Goal: Task Accomplishment & Management: Check status

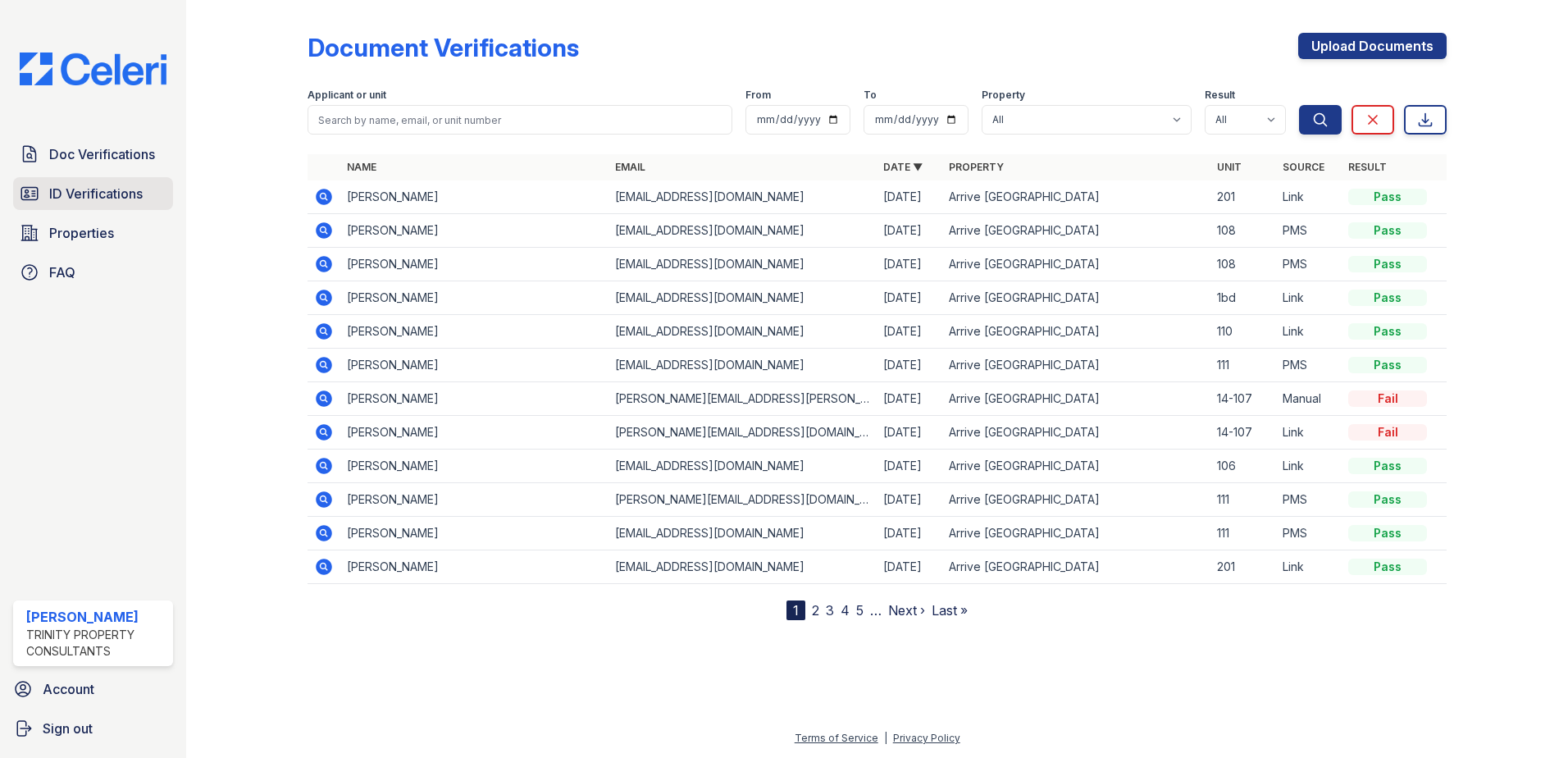
click at [75, 201] on span "ID Verifications" at bounding box center [96, 194] width 93 height 20
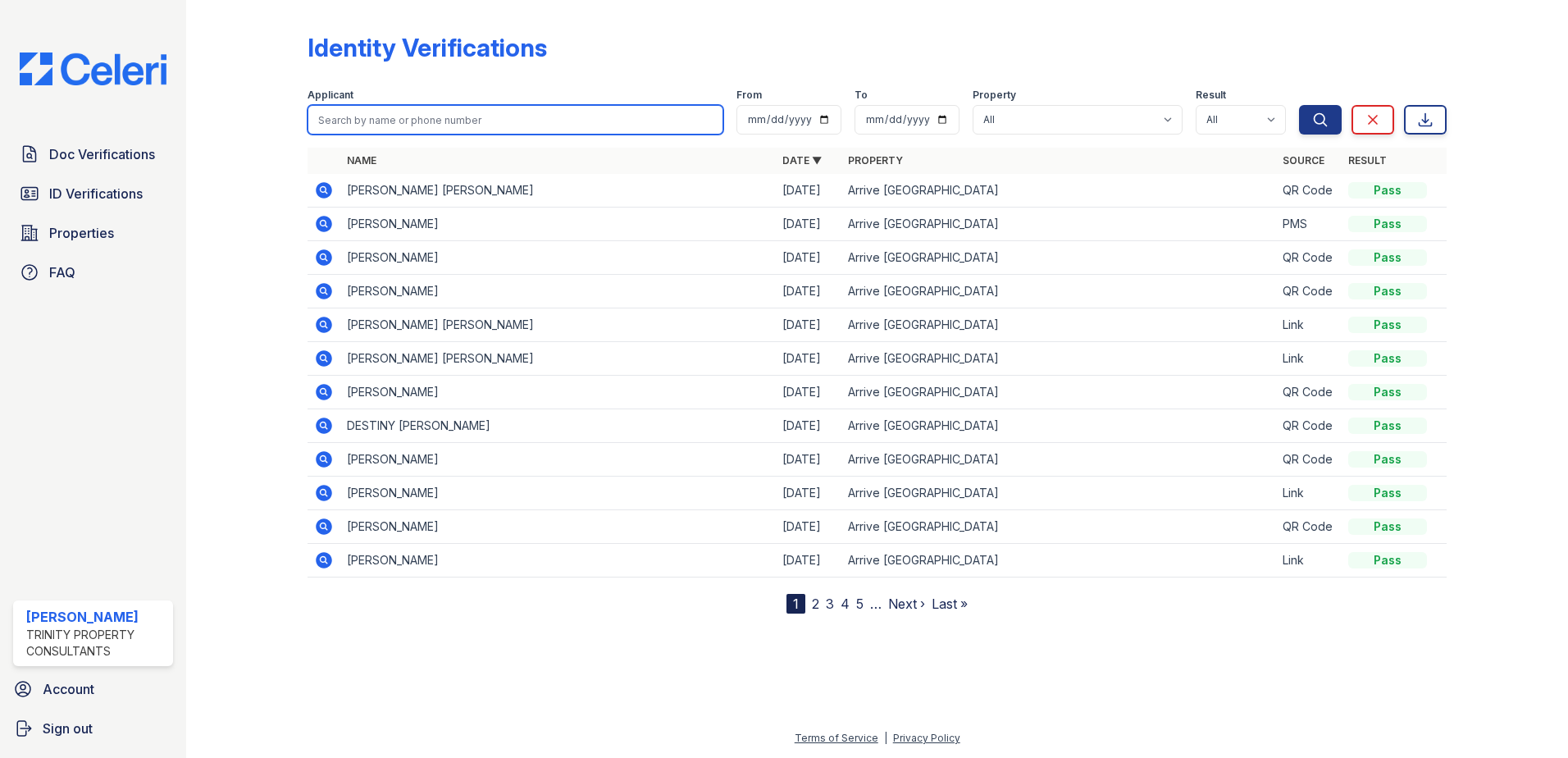
click at [359, 122] on input "search" at bounding box center [515, 120] width 416 height 29
type input "patricia"
click at [1299, 105] on button "Search" at bounding box center [1320, 120] width 43 height 29
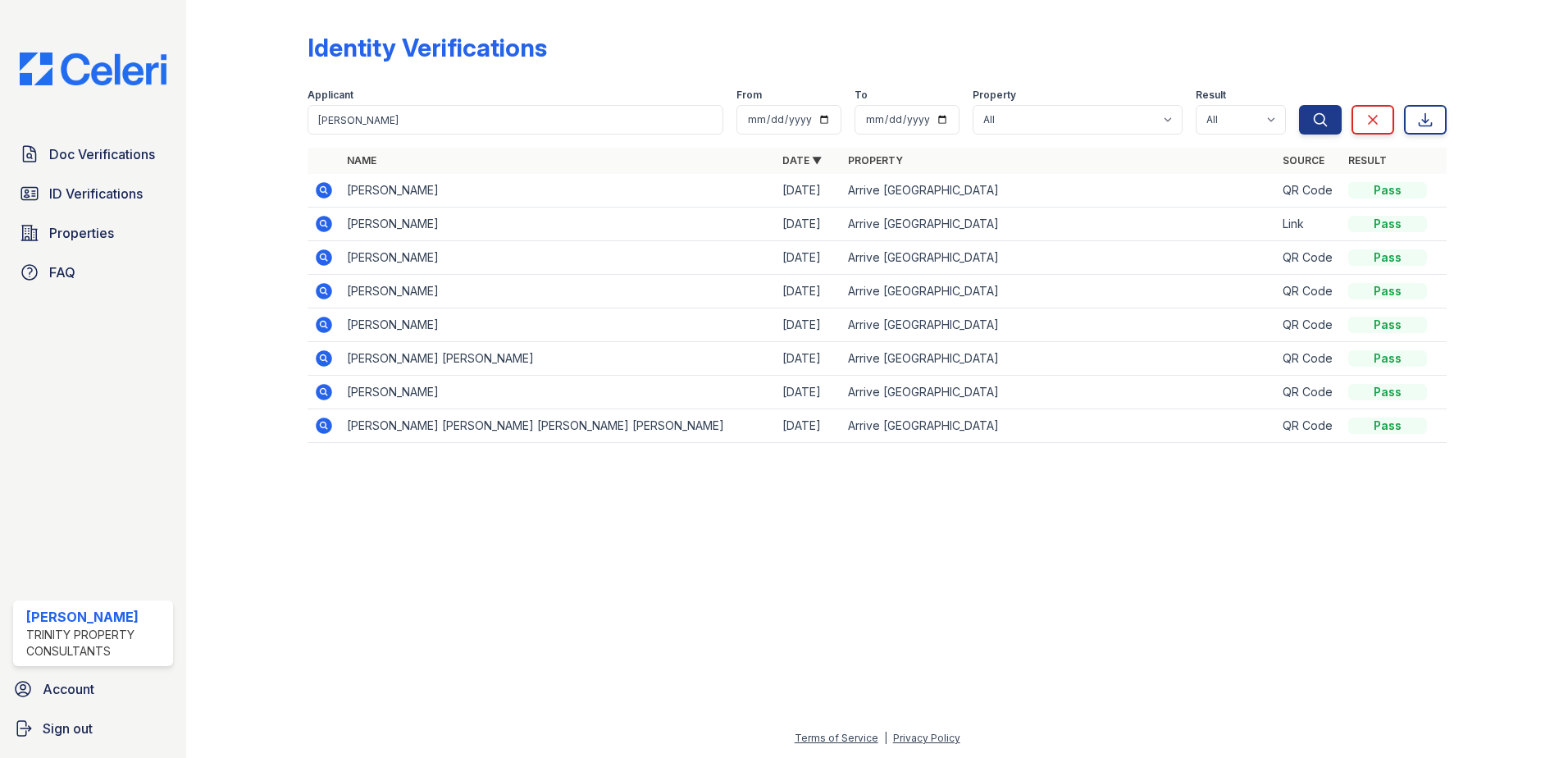
click at [320, 188] on icon at bounding box center [324, 190] width 16 height 16
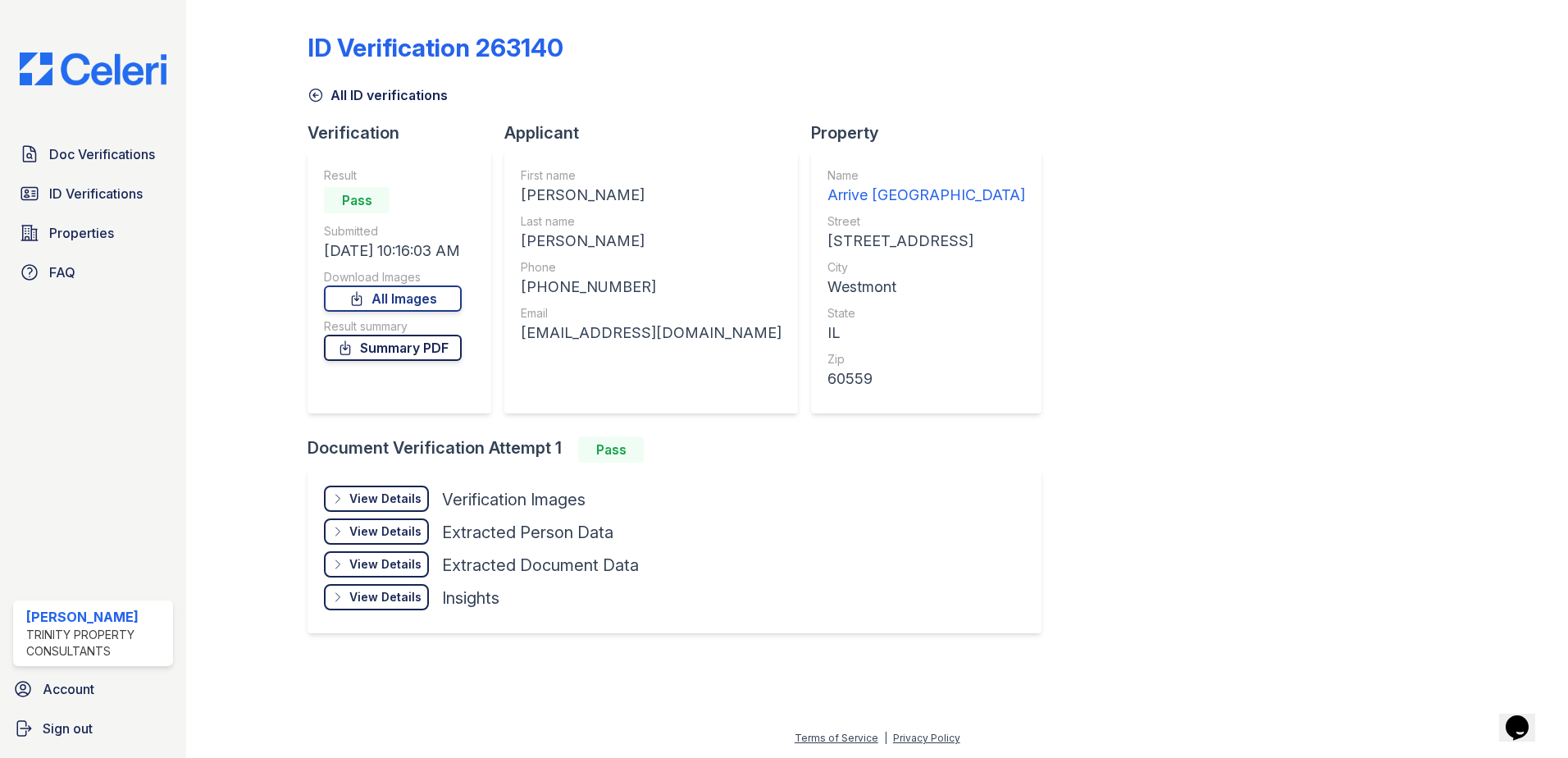
click at [403, 348] on link "Summary PDF" at bounding box center [393, 347] width 138 height 26
click at [382, 499] on div "View Details" at bounding box center [385, 499] width 72 height 16
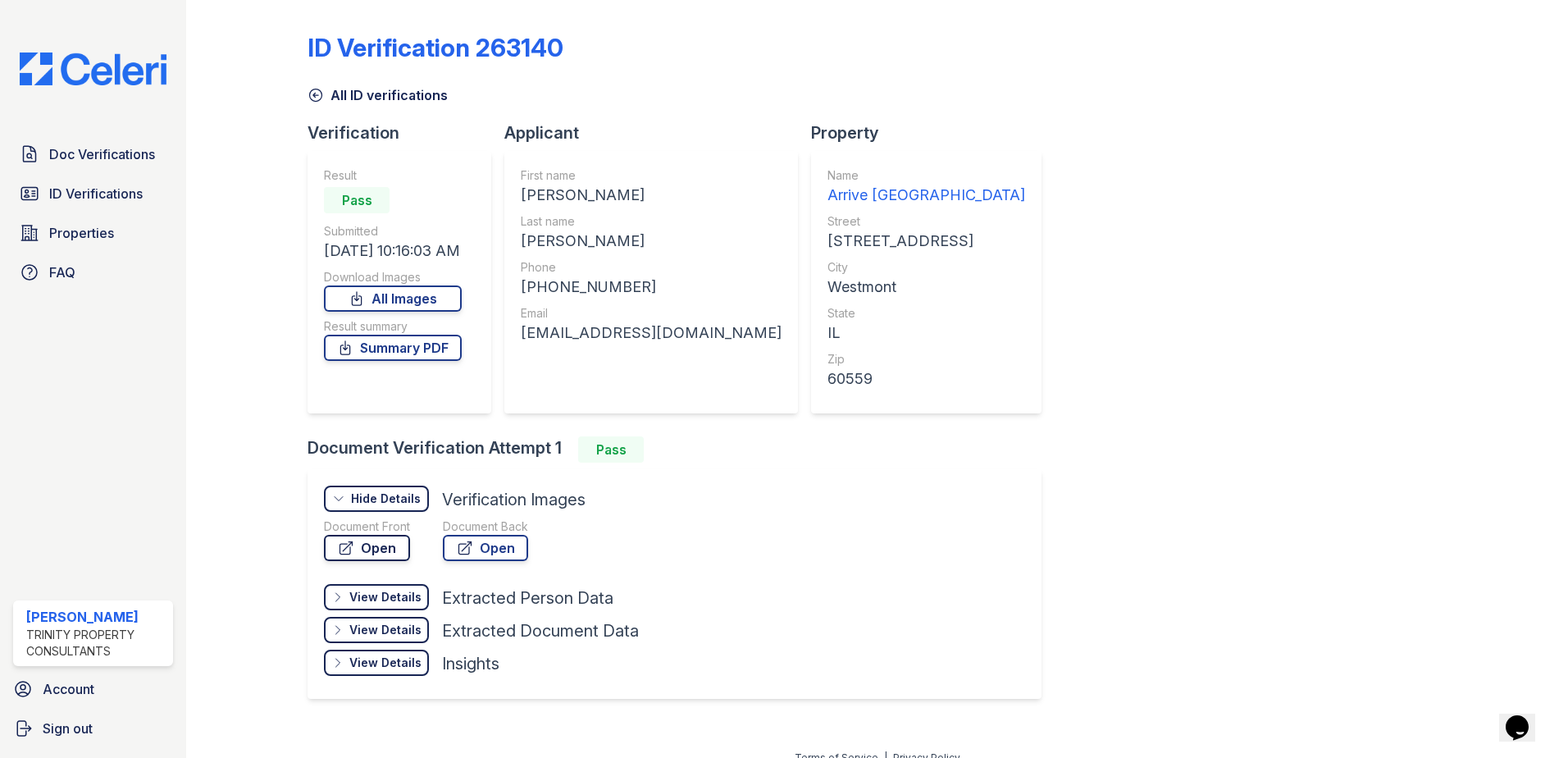
click at [374, 542] on link "Open" at bounding box center [367, 548] width 86 height 26
click at [490, 547] on link "Open" at bounding box center [485, 548] width 85 height 26
click at [77, 155] on span "Doc Verifications" at bounding box center [102, 154] width 106 height 20
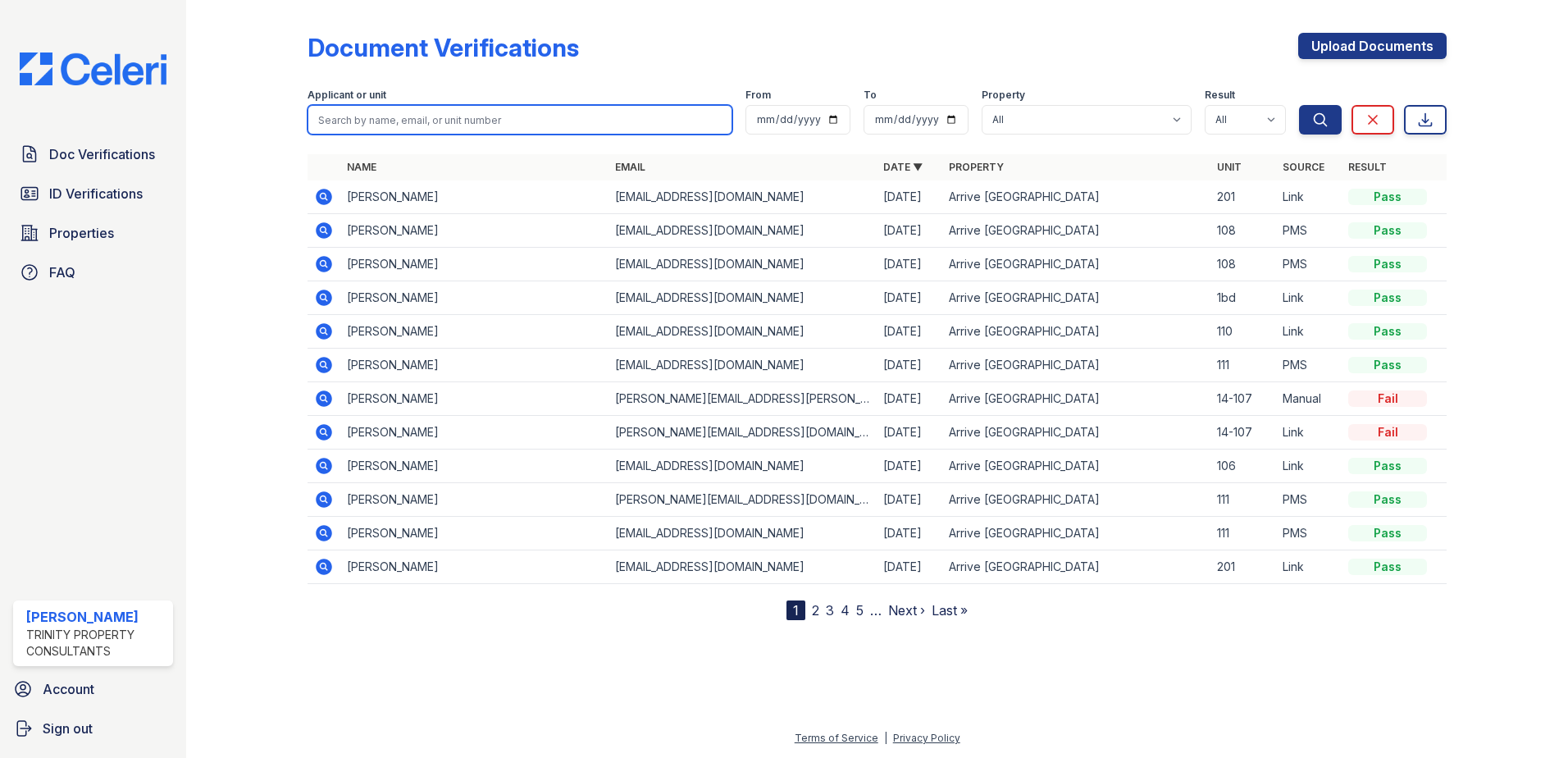
click at [369, 124] on input "search" at bounding box center [520, 120] width 425 height 29
type input "[PERSON_NAME]"
click at [1299, 105] on button "Search" at bounding box center [1320, 120] width 43 height 29
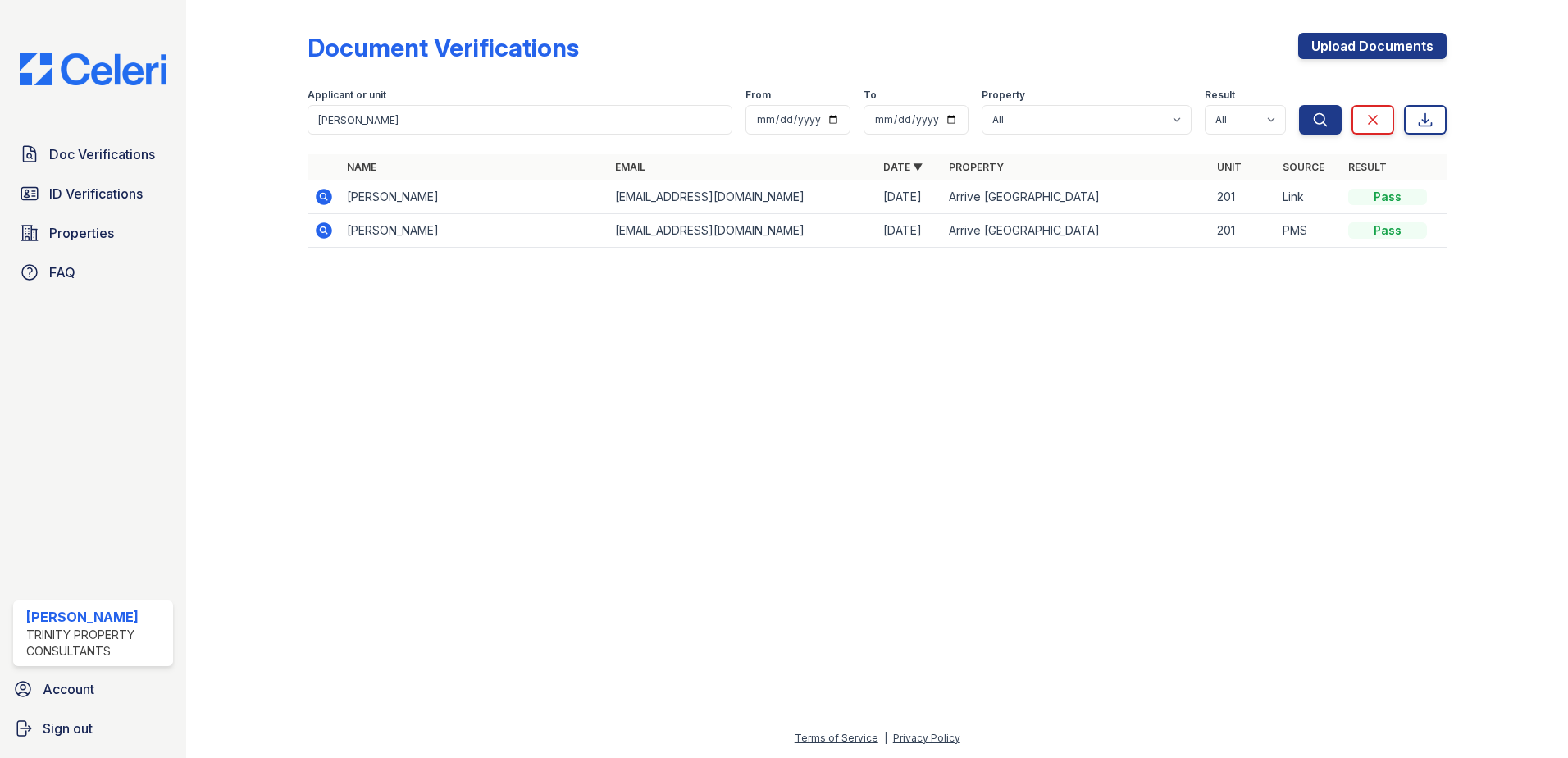
click at [326, 197] on icon at bounding box center [324, 197] width 20 height 20
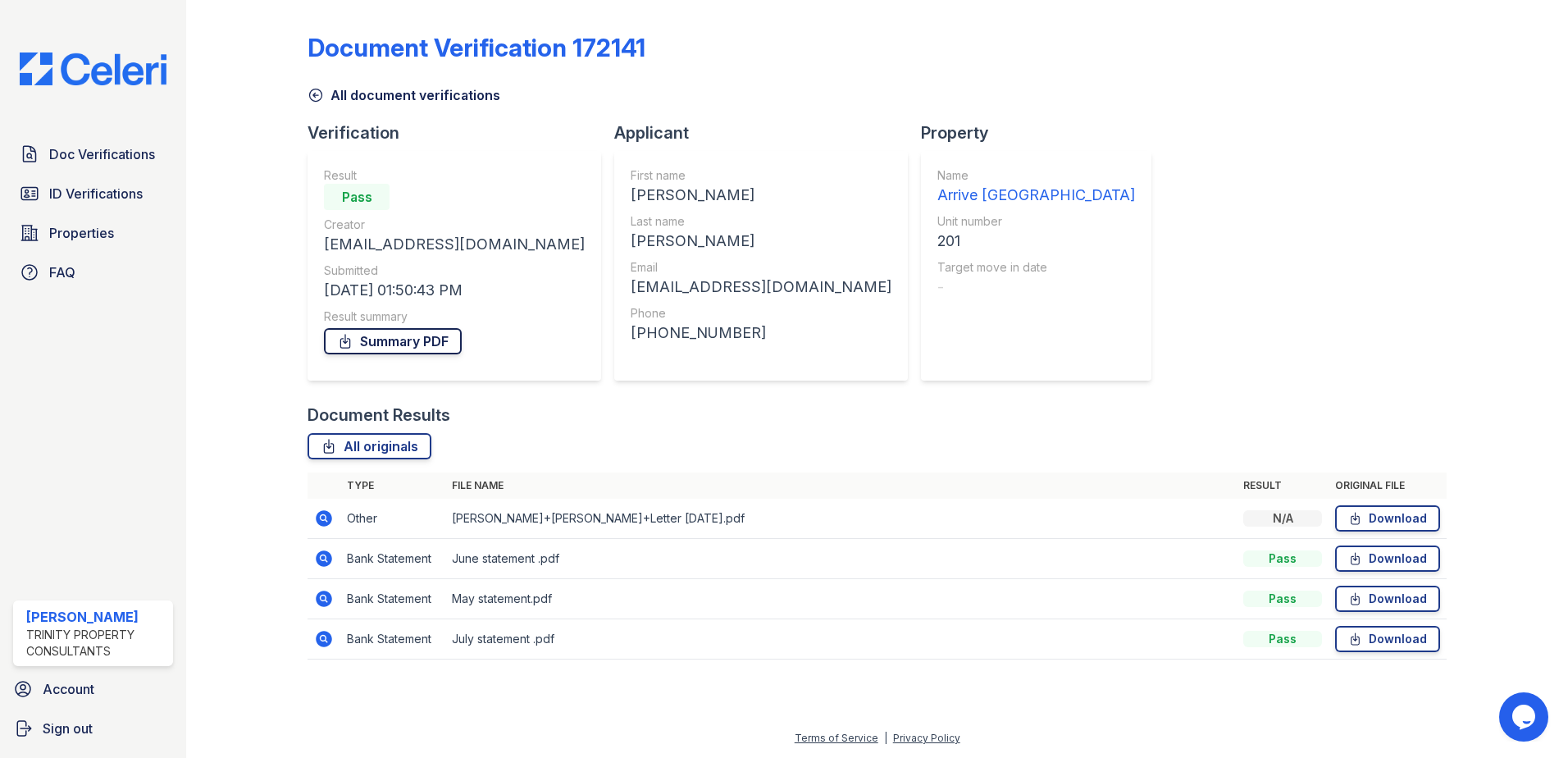
click at [394, 341] on link "Summary PDF" at bounding box center [393, 341] width 138 height 26
click at [1101, 446] on div "All originals" at bounding box center [877, 446] width 1139 height 26
click at [325, 518] on icon at bounding box center [322, 517] width 4 height 4
click at [1389, 519] on link "Download" at bounding box center [1387, 518] width 105 height 26
click at [1395, 554] on link "Download" at bounding box center [1387, 558] width 105 height 26
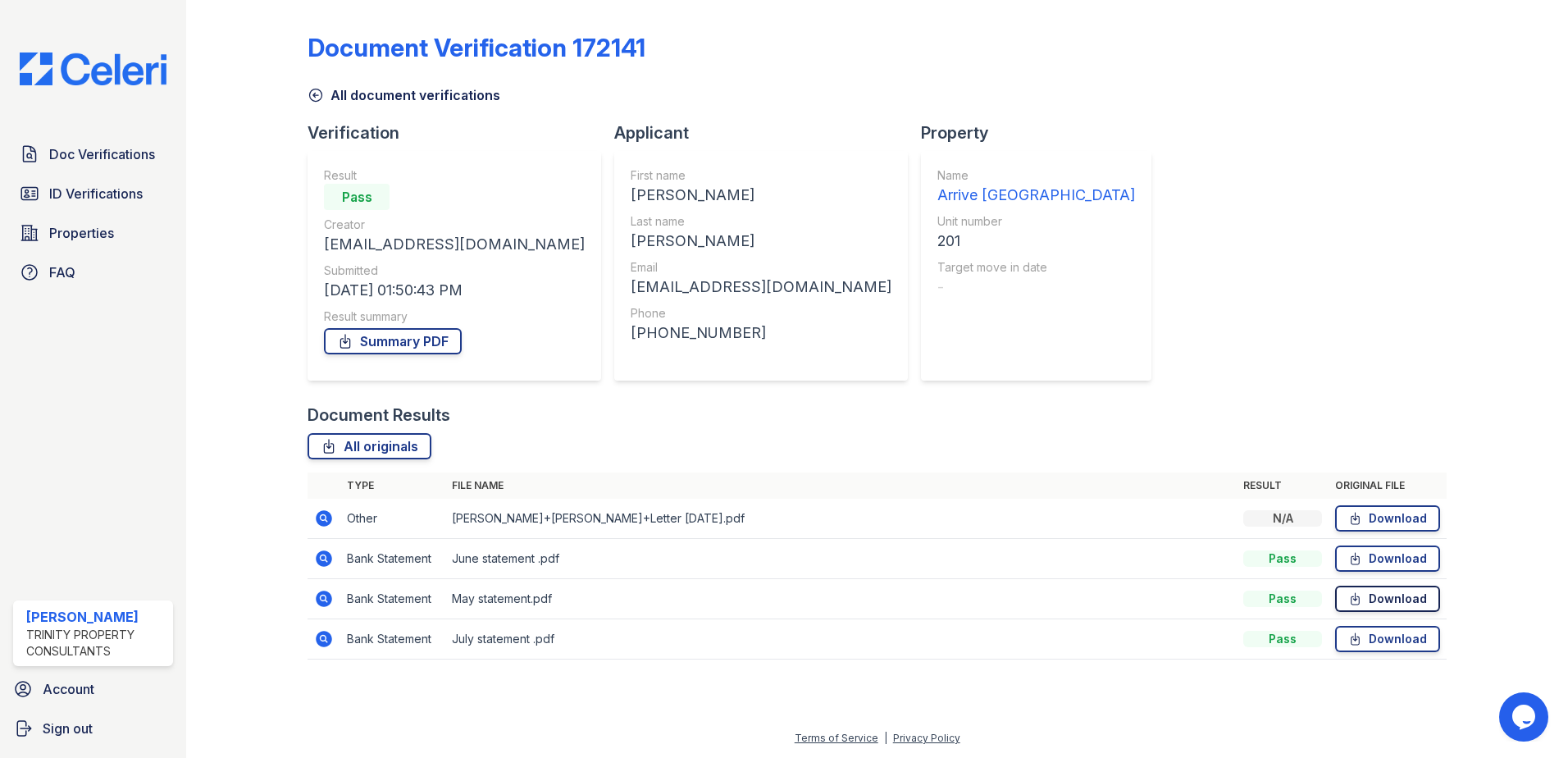
click at [1396, 597] on link "Download" at bounding box center [1387, 598] width 105 height 26
click at [1402, 637] on link "Download" at bounding box center [1387, 638] width 105 height 26
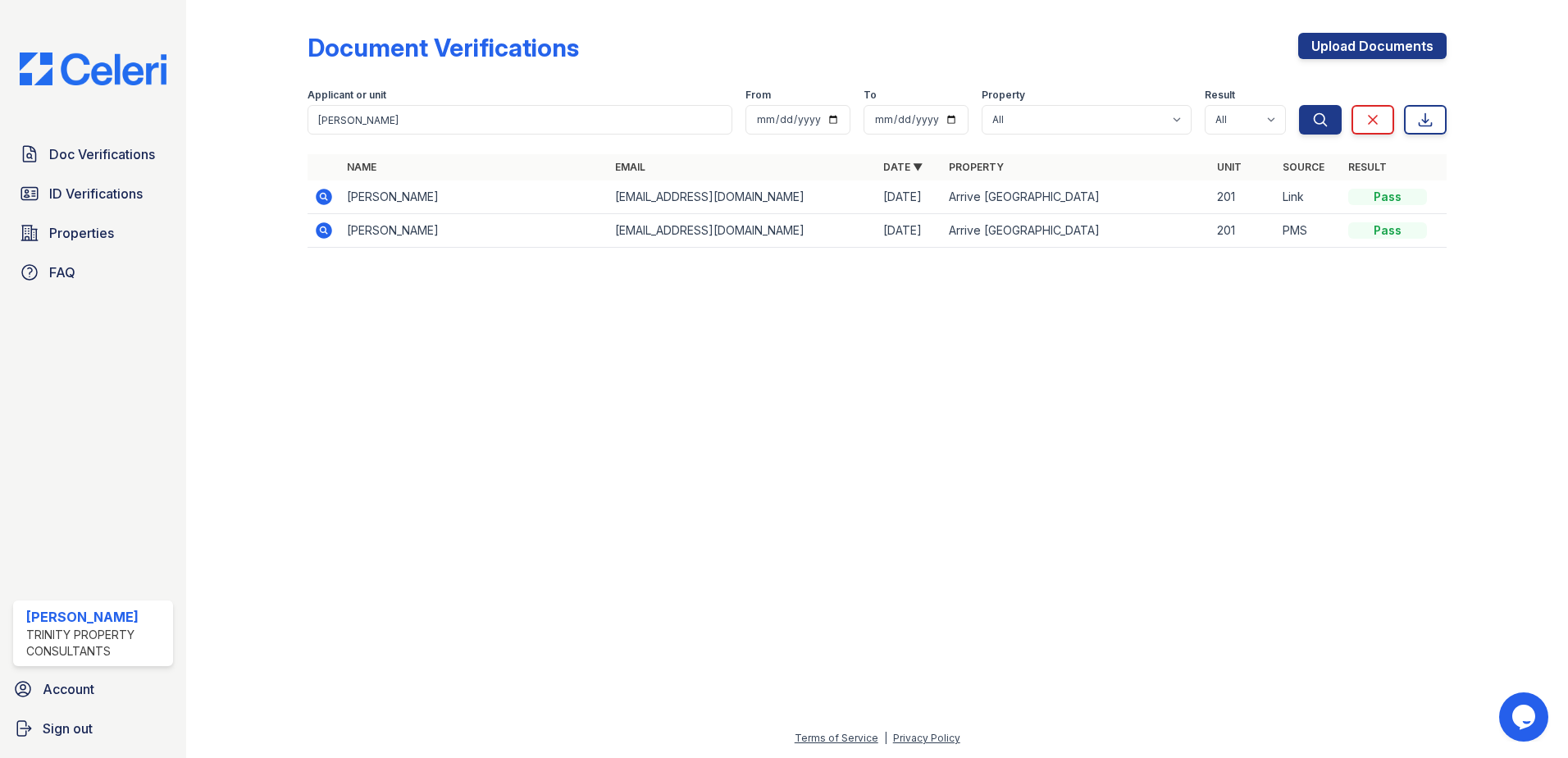
click at [325, 229] on icon at bounding box center [322, 229] width 4 height 4
click at [325, 195] on icon at bounding box center [322, 195] width 4 height 4
click at [325, 230] on icon at bounding box center [322, 229] width 4 height 4
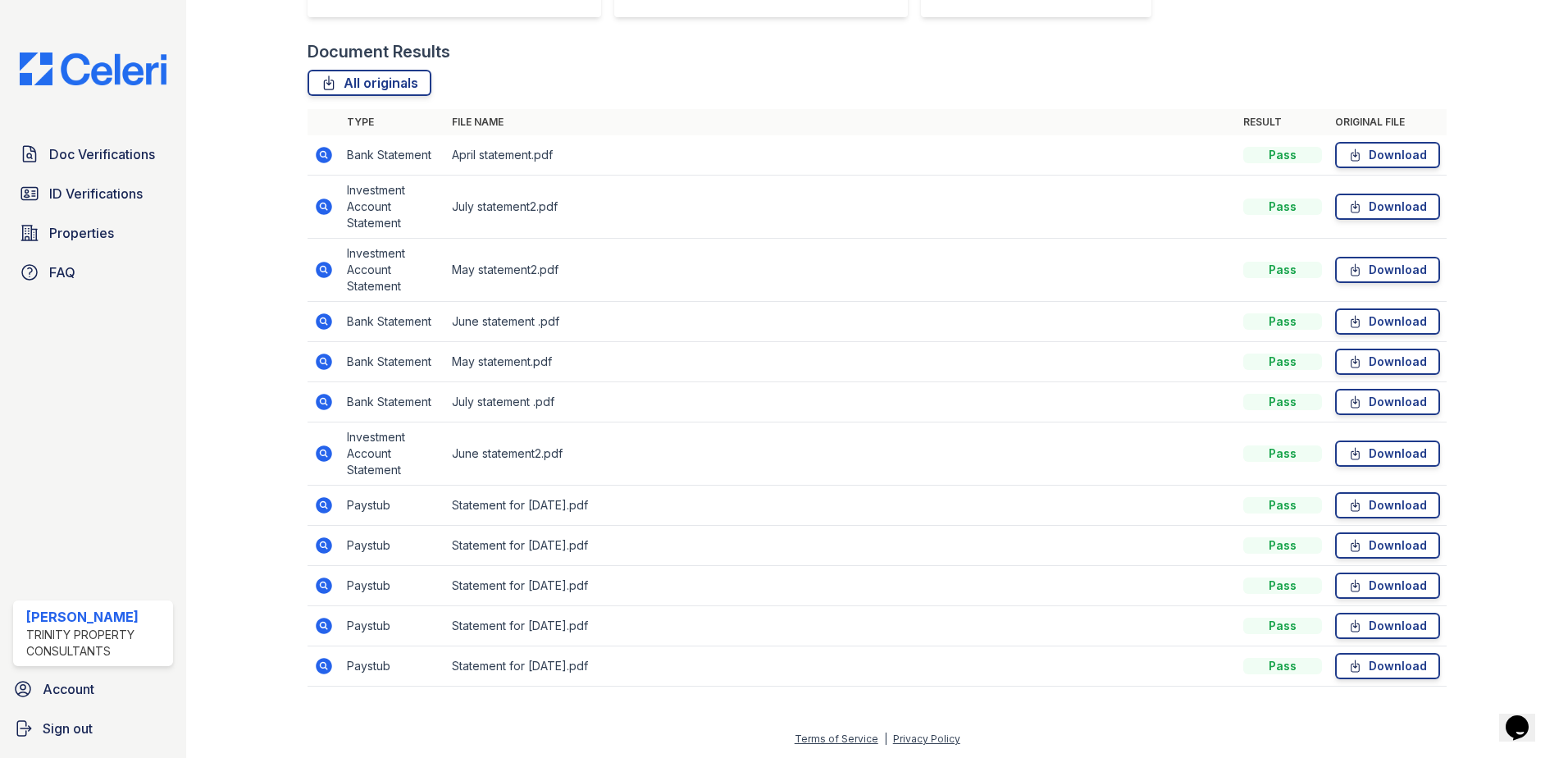
scroll to position [364, 0]
click at [1387, 664] on link "Download" at bounding box center [1387, 665] width 105 height 26
click at [1379, 624] on link "Download" at bounding box center [1387, 625] width 105 height 26
click at [1381, 585] on link "Download" at bounding box center [1387, 584] width 105 height 26
